Goal: Task Accomplishment & Management: Use online tool/utility

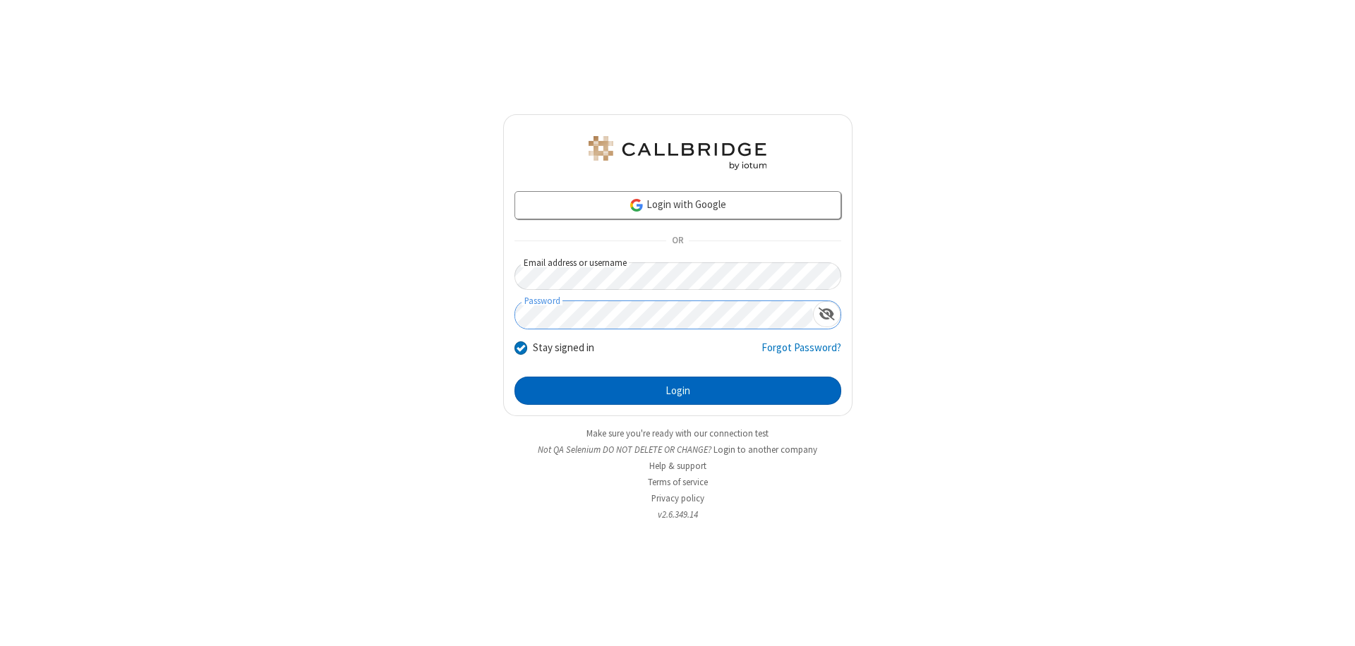
click at [677, 391] on button "Login" at bounding box center [677, 391] width 327 height 28
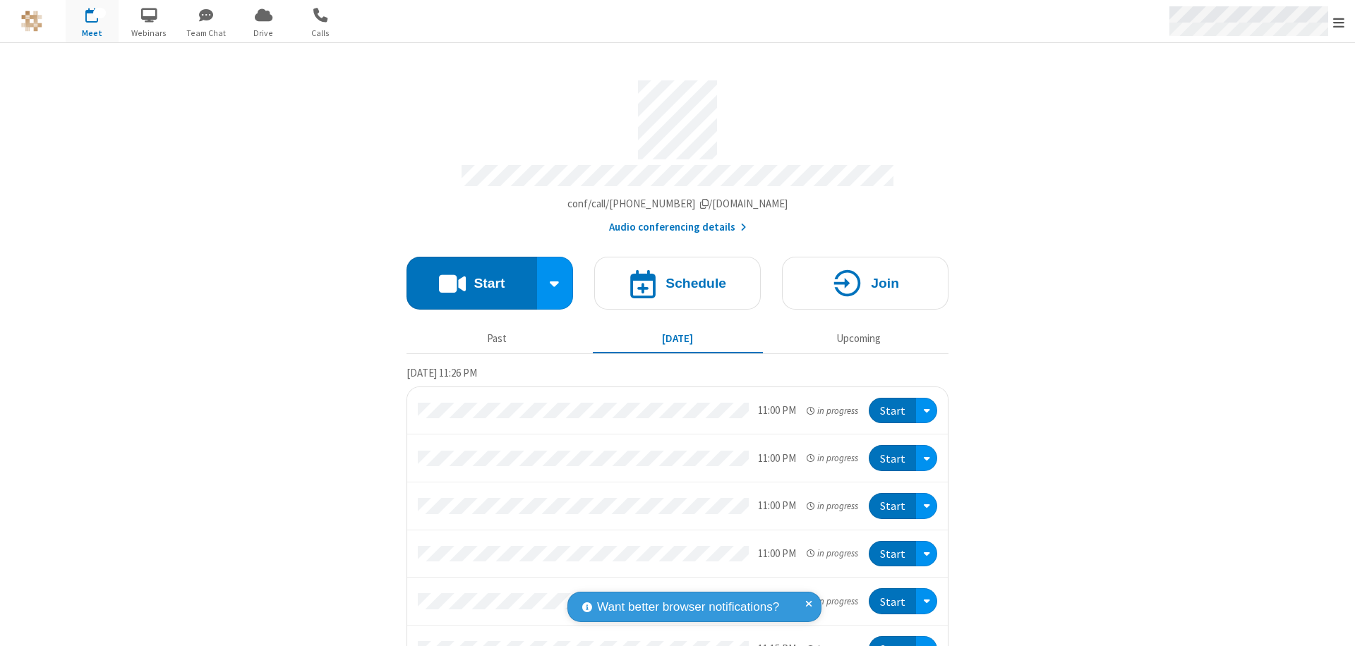
click at [1339, 22] on span "Open menu" at bounding box center [1338, 23] width 11 height 14
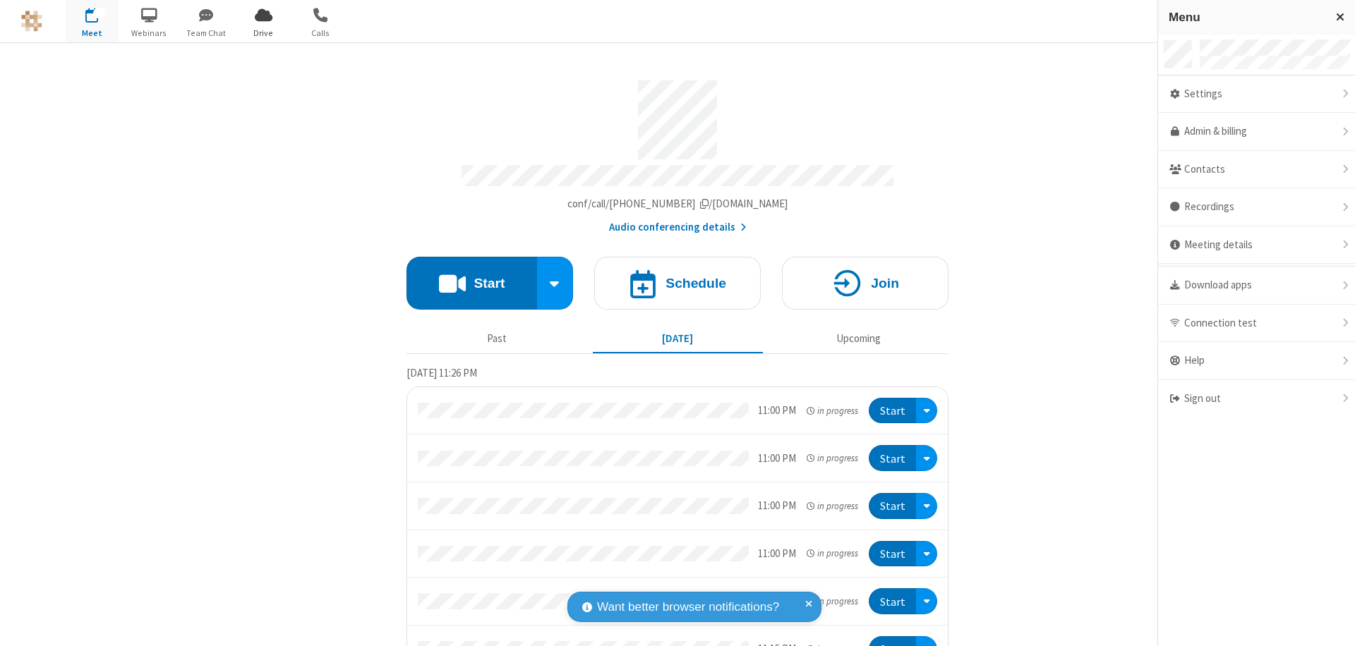
click at [263, 32] on span "Drive" at bounding box center [263, 33] width 53 height 13
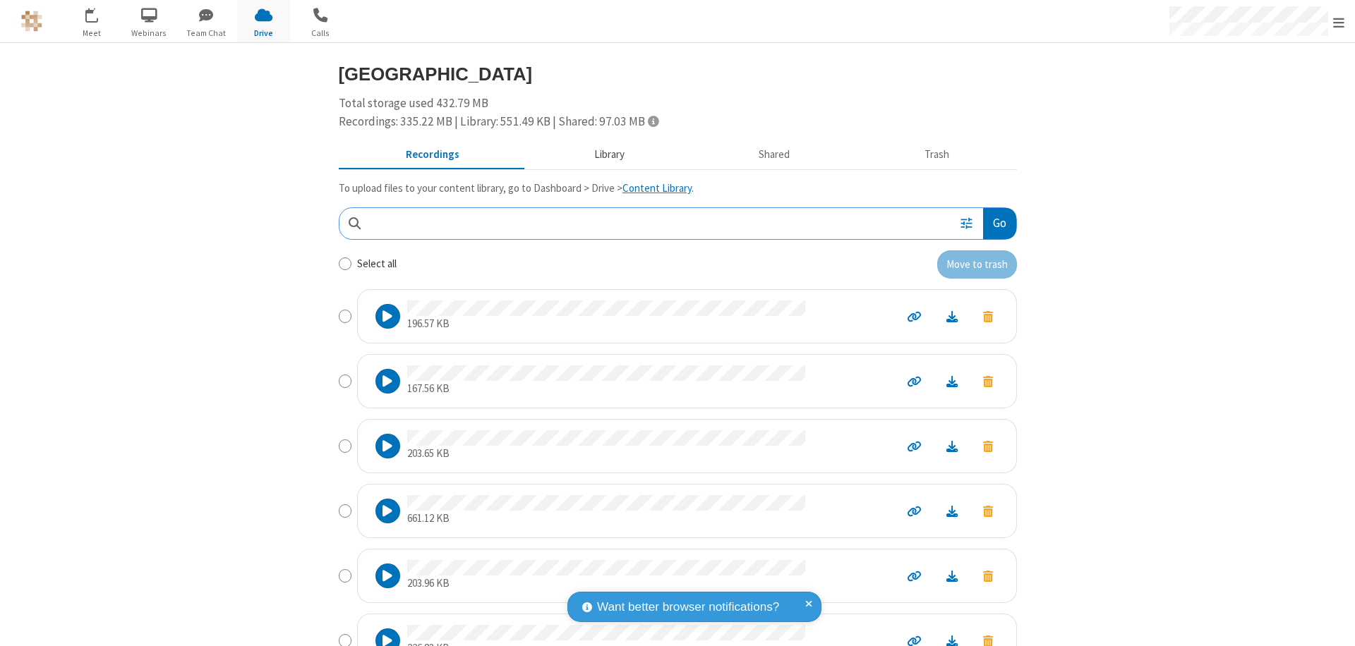
click at [602, 155] on button "Library" at bounding box center [608, 155] width 165 height 27
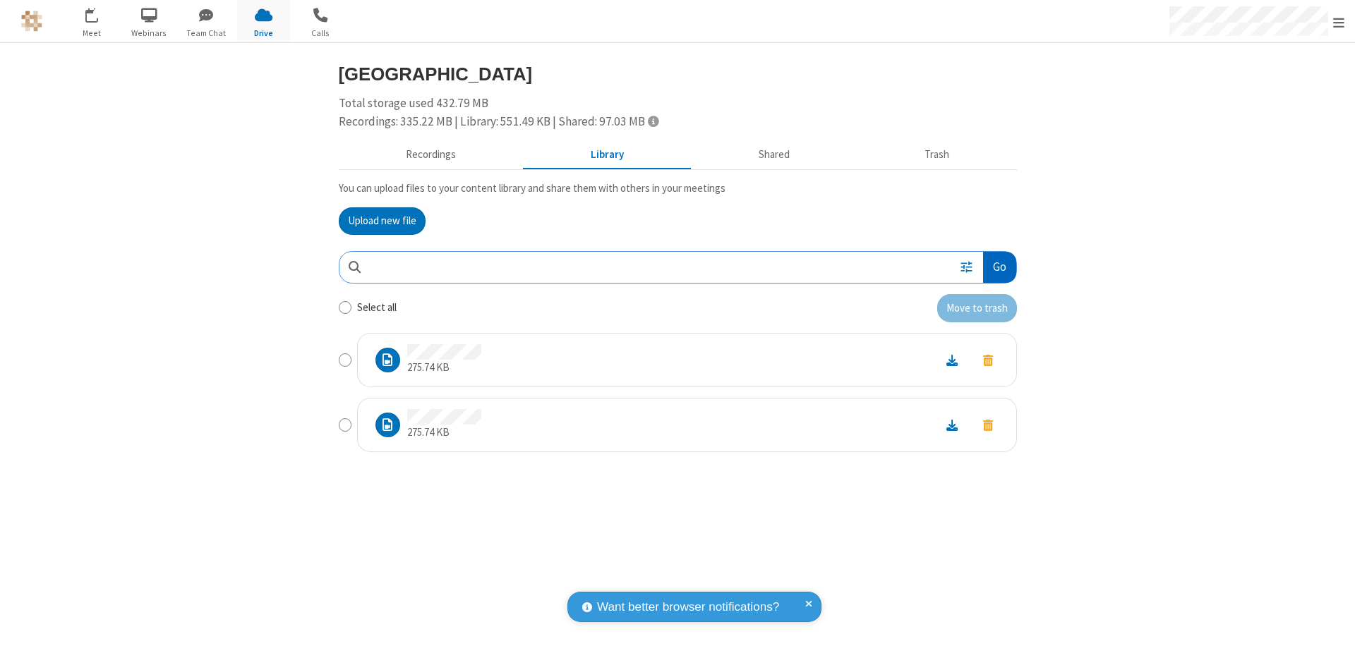
click at [999, 267] on button "Go" at bounding box center [999, 268] width 32 height 32
click at [382, 221] on button "Upload new file" at bounding box center [382, 221] width 87 height 28
